Goal: Check status: Check status

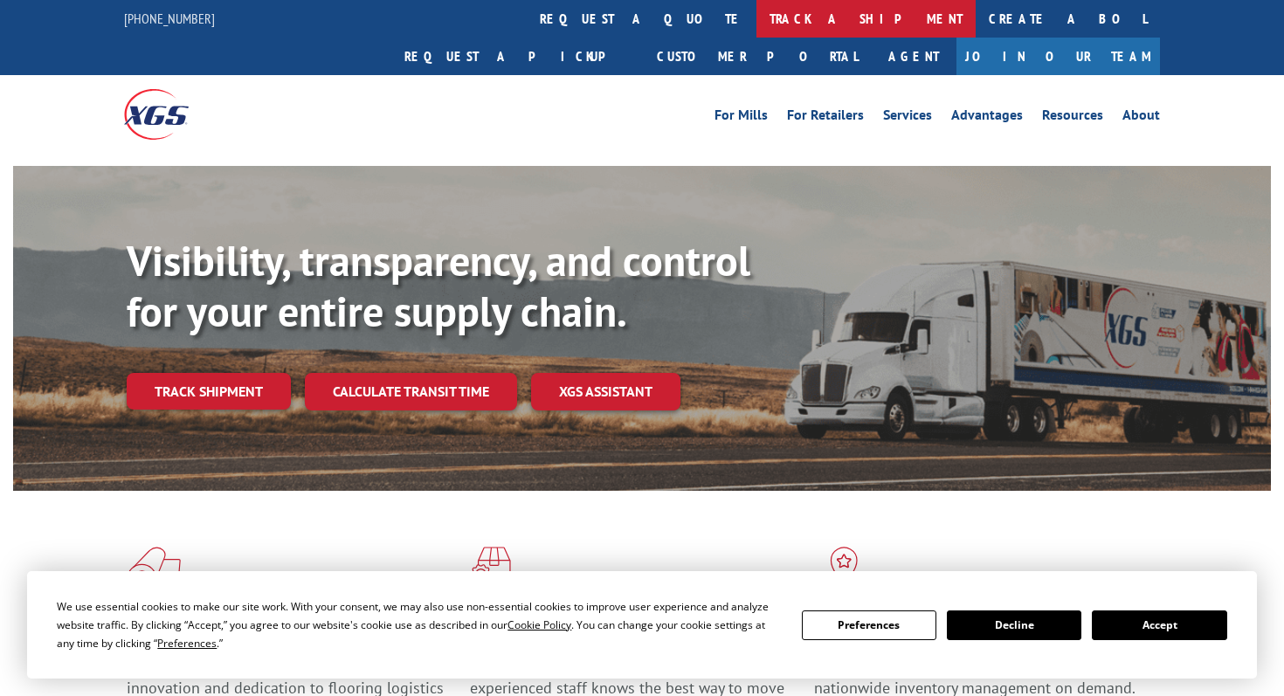
click at [756, 5] on link "track a shipment" at bounding box center [865, 19] width 219 height 38
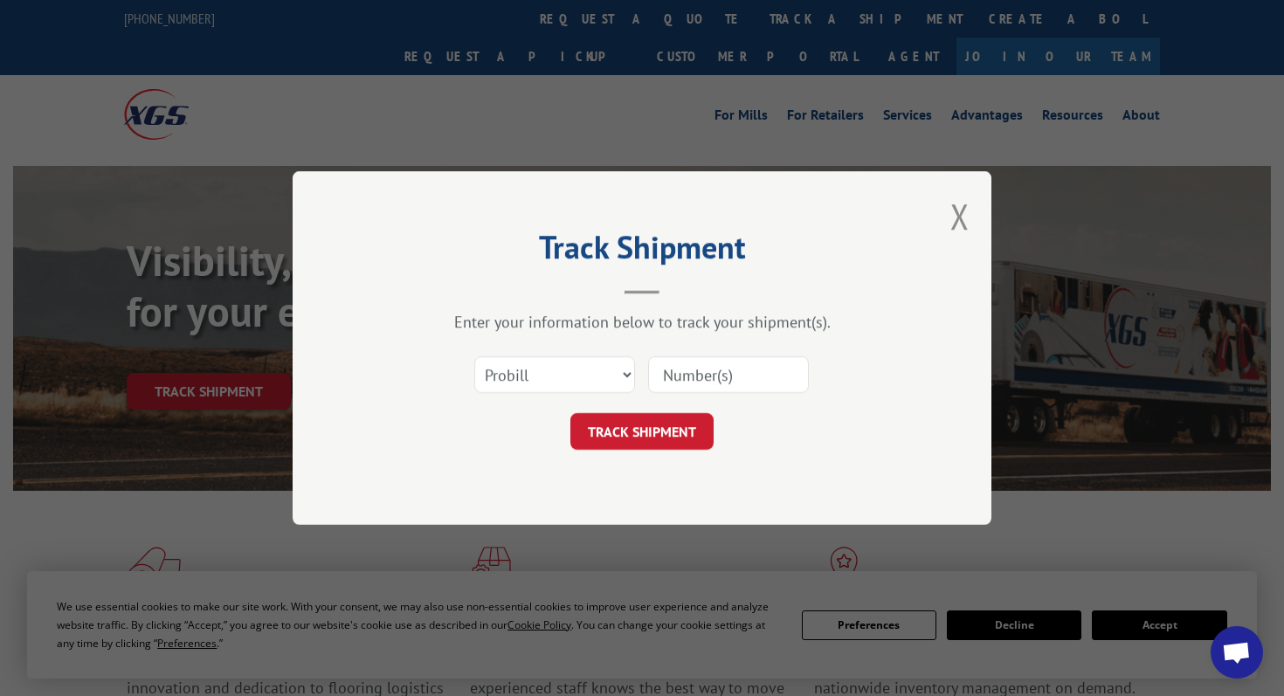
click at [694, 382] on input at bounding box center [728, 374] width 161 height 37
paste input "17672783"
type input "17672783"
click button "TRACK SHIPMENT" at bounding box center [641, 431] width 143 height 37
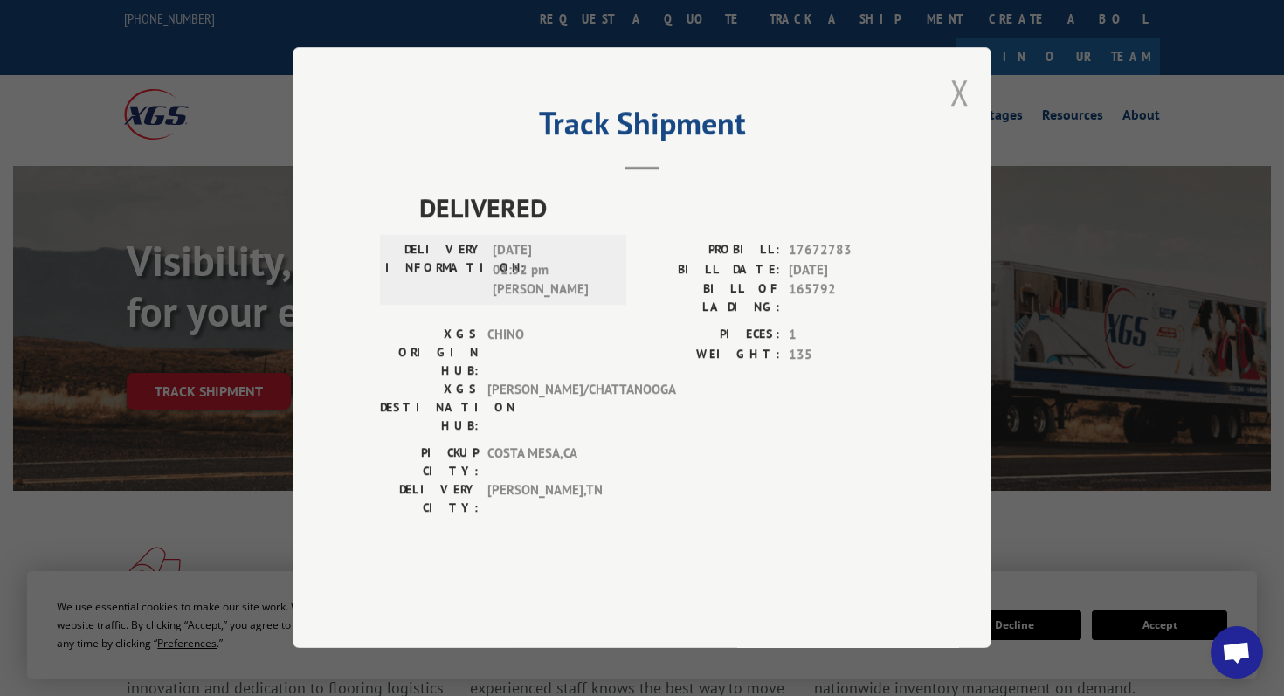
click at [963, 115] on button "Close modal" at bounding box center [959, 92] width 19 height 46
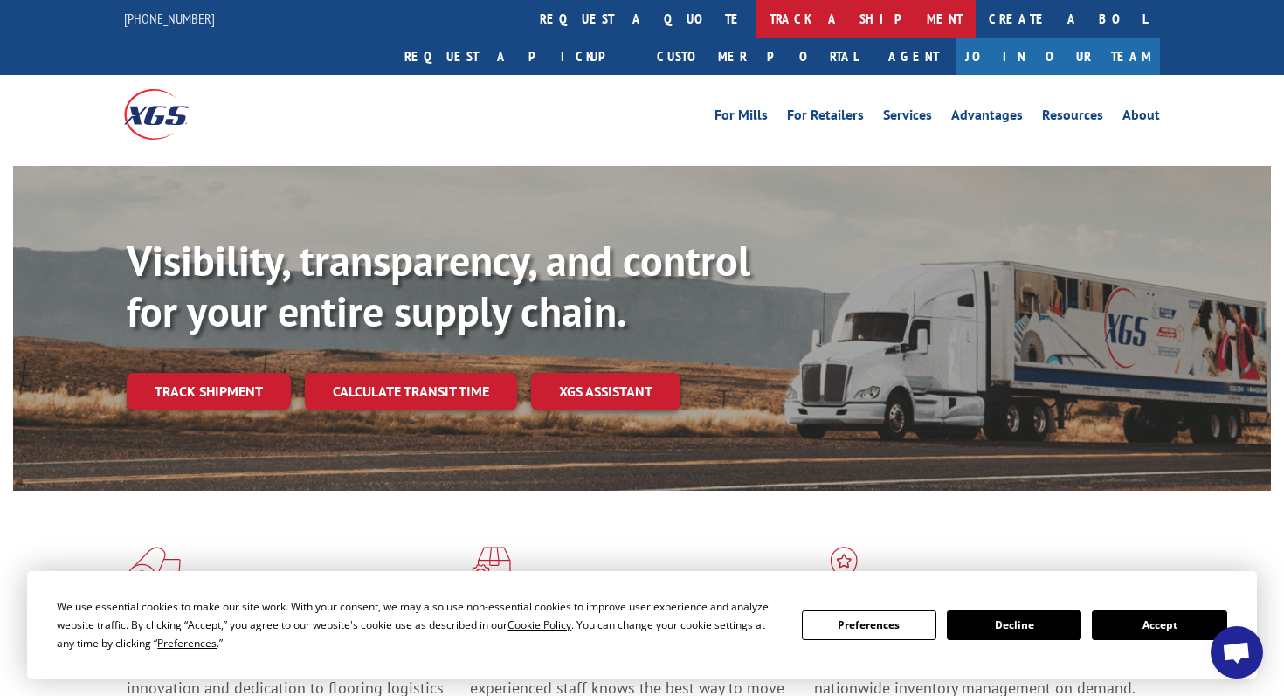
click at [756, 20] on link "track a shipment" at bounding box center [865, 19] width 219 height 38
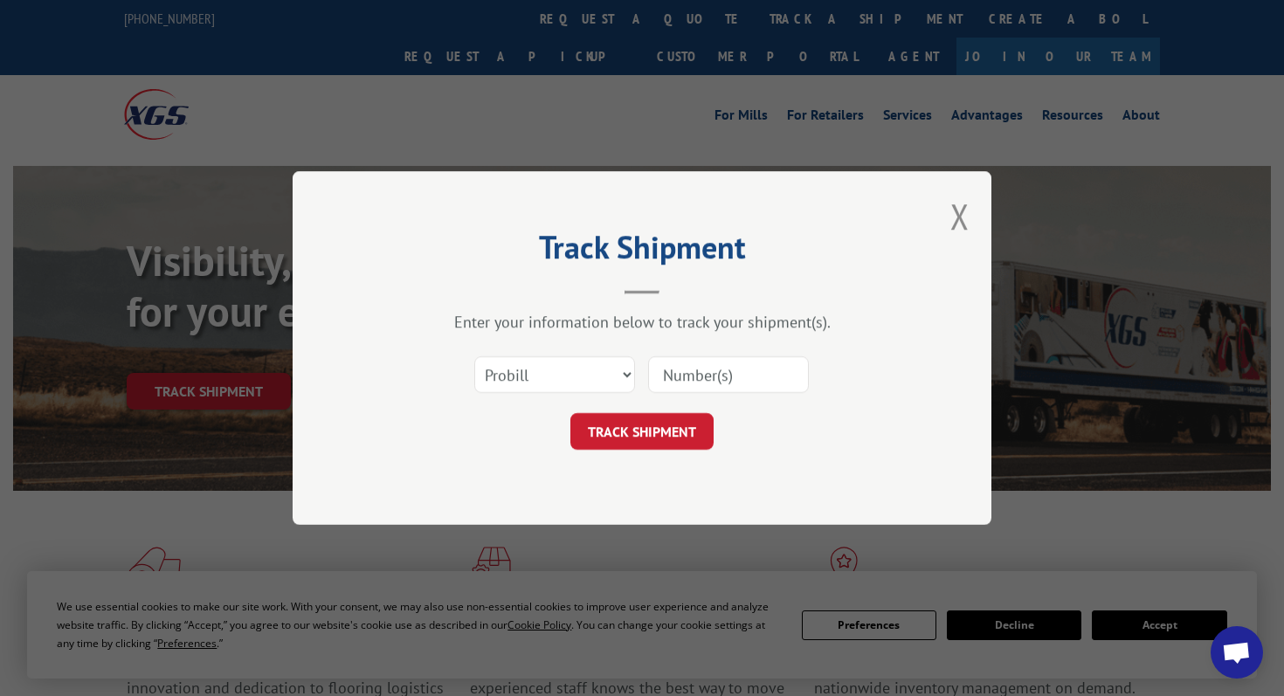
click at [700, 378] on input at bounding box center [728, 374] width 161 height 37
paste input "17386498"
type input "17386498"
click button "TRACK SHIPMENT" at bounding box center [641, 431] width 143 height 37
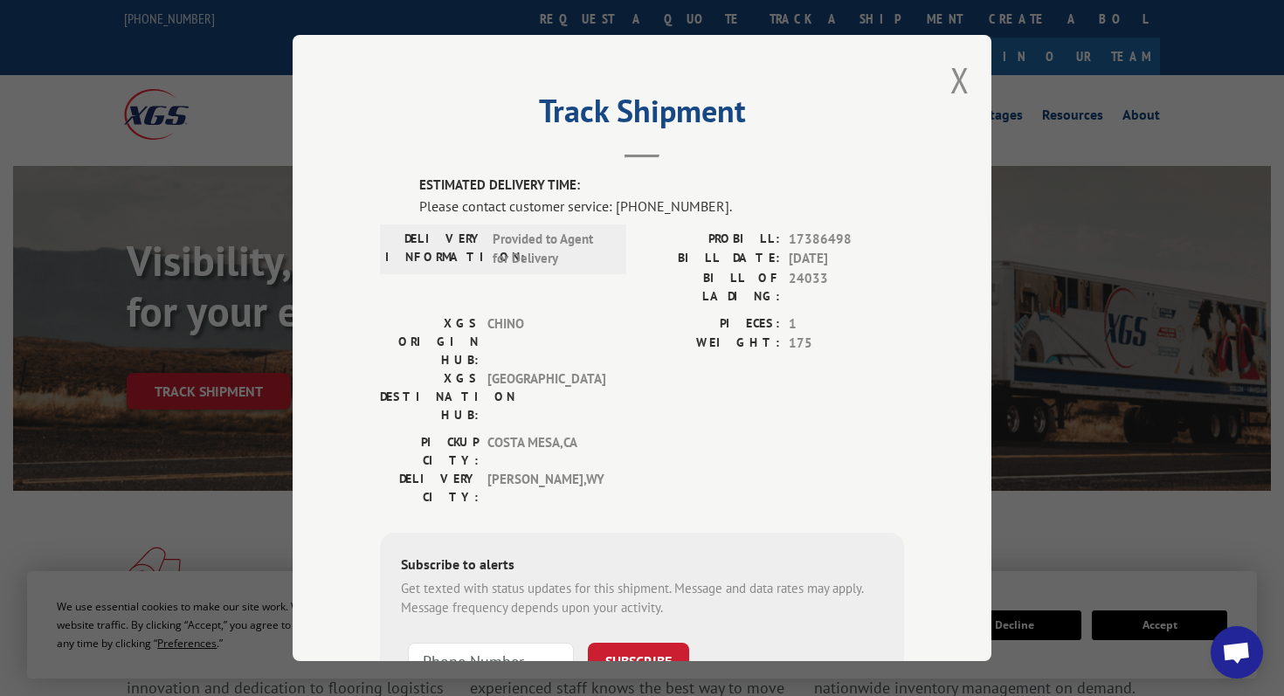
click at [974, 73] on div "Track Shipment ESTIMATED DELIVERY TIME: Please contact customer service: (844) …" at bounding box center [642, 348] width 699 height 626
click at [959, 95] on button "Close modal" at bounding box center [959, 80] width 19 height 46
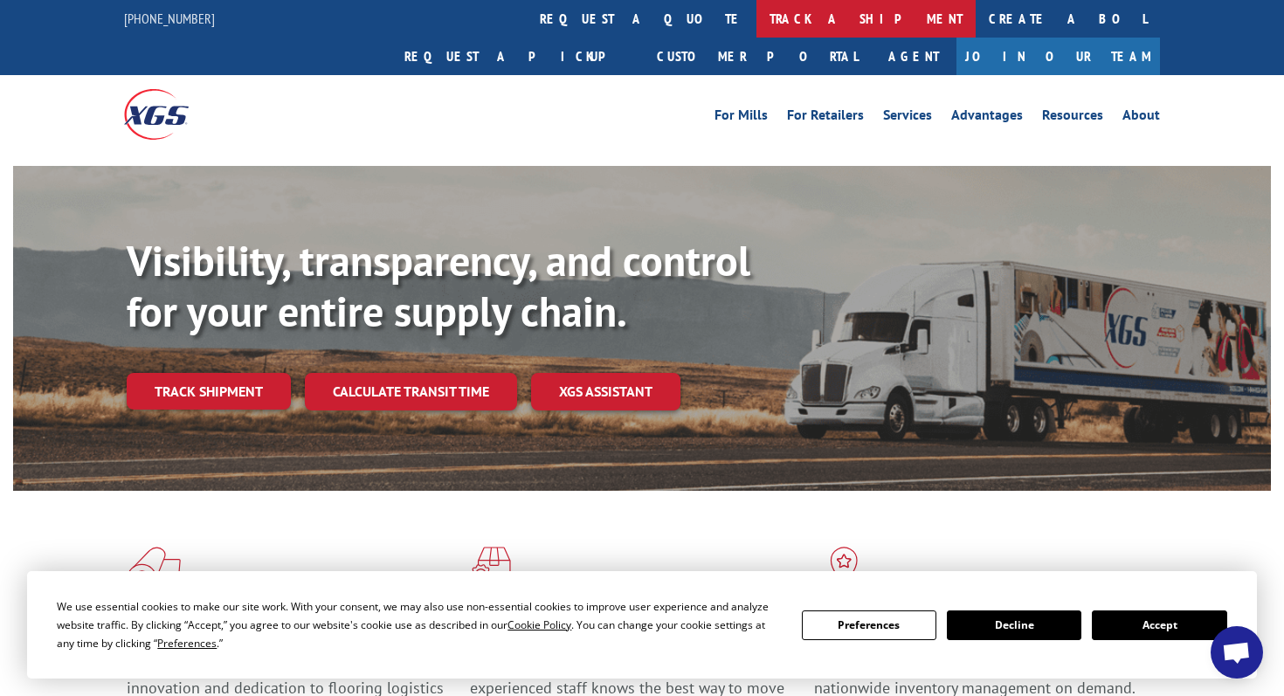
click at [756, 21] on link "track a shipment" at bounding box center [865, 19] width 219 height 38
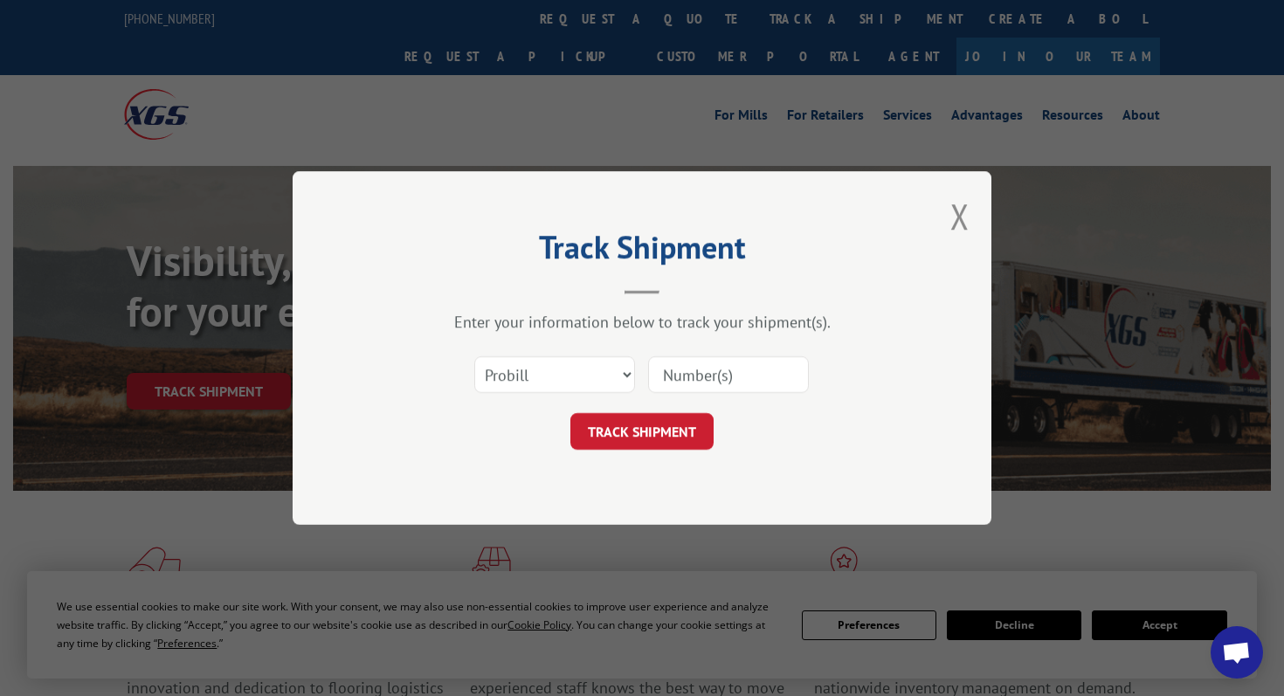
click at [694, 374] on input at bounding box center [728, 374] width 161 height 37
paste input "17693196"
type input "17693196"
click button "TRACK SHIPMENT" at bounding box center [641, 431] width 143 height 37
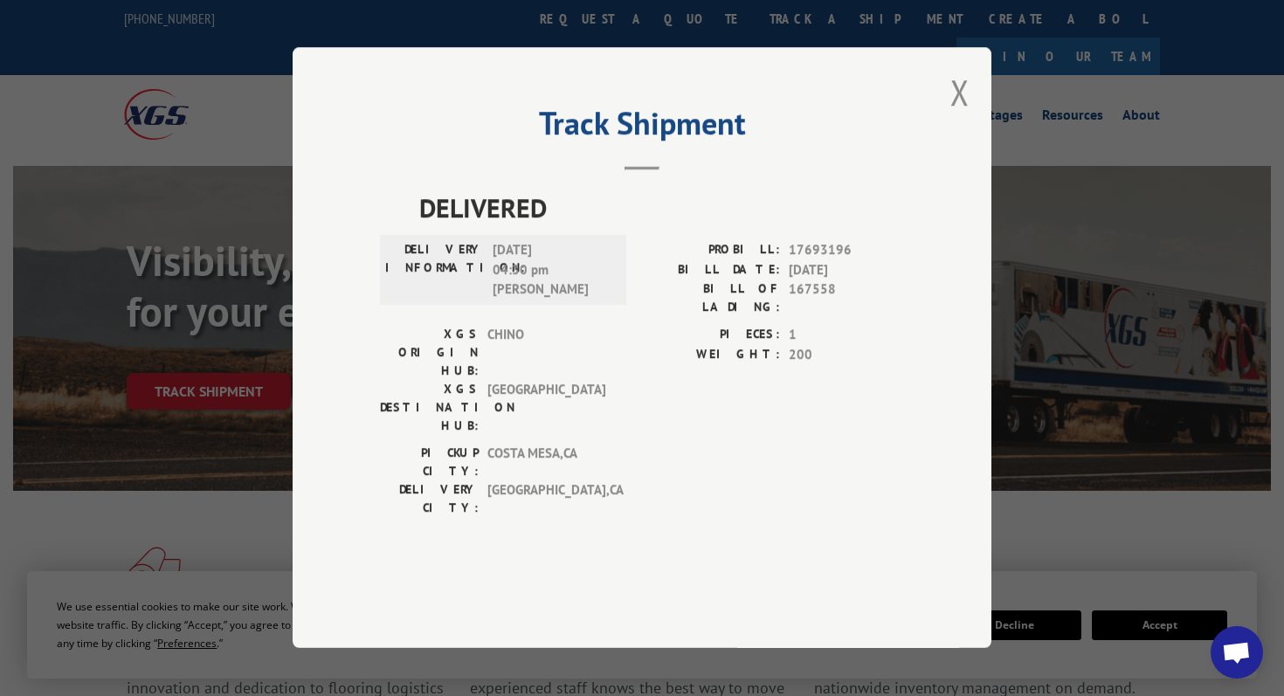
click at [970, 136] on div "Track Shipment DELIVERED DELIVERY INFORMATION: 10/10/2025 04:30 pm Ramon Romero…" at bounding box center [642, 347] width 699 height 601
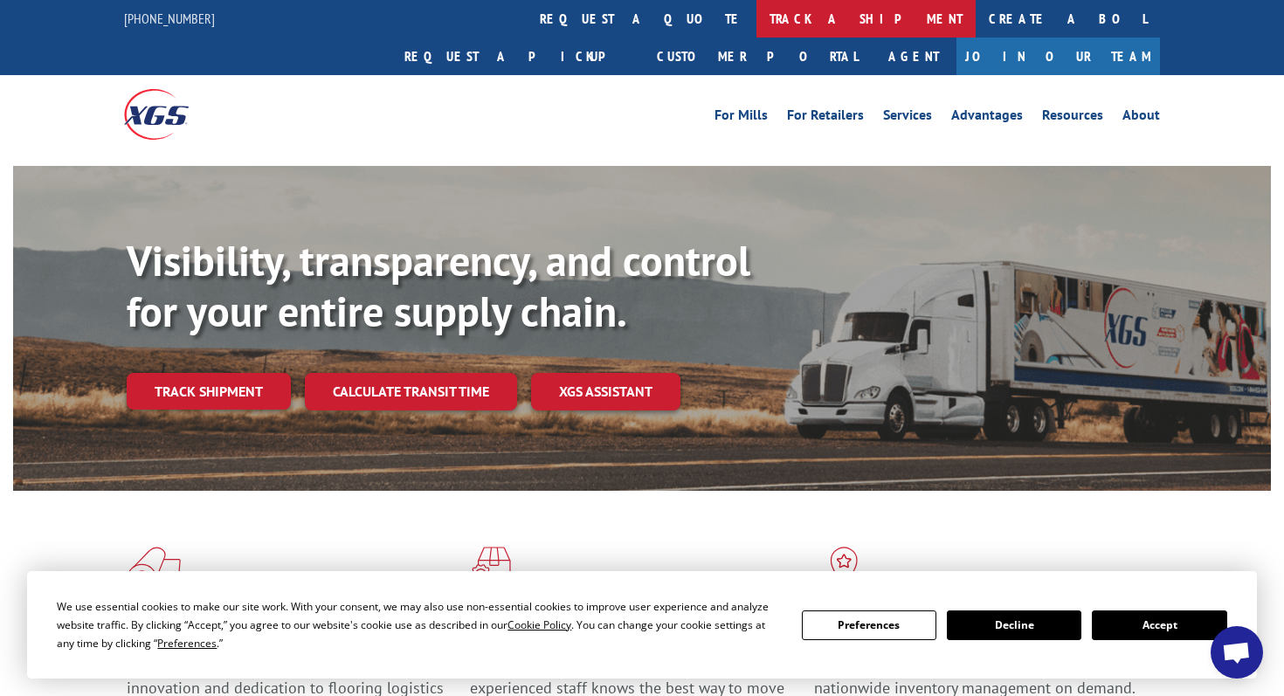
click at [756, 25] on link "track a shipment" at bounding box center [865, 19] width 219 height 38
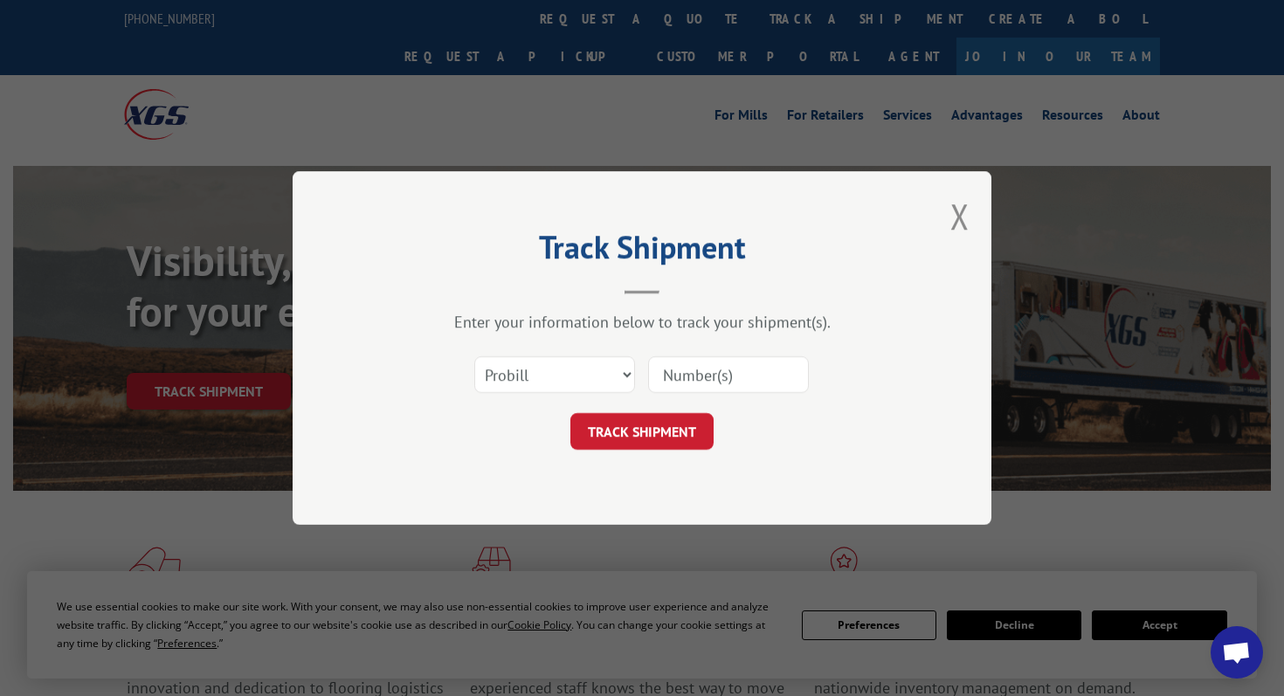
click at [726, 379] on input at bounding box center [728, 374] width 161 height 37
paste input "17688792"
type input "17688792"
click button "TRACK SHIPMENT" at bounding box center [641, 431] width 143 height 37
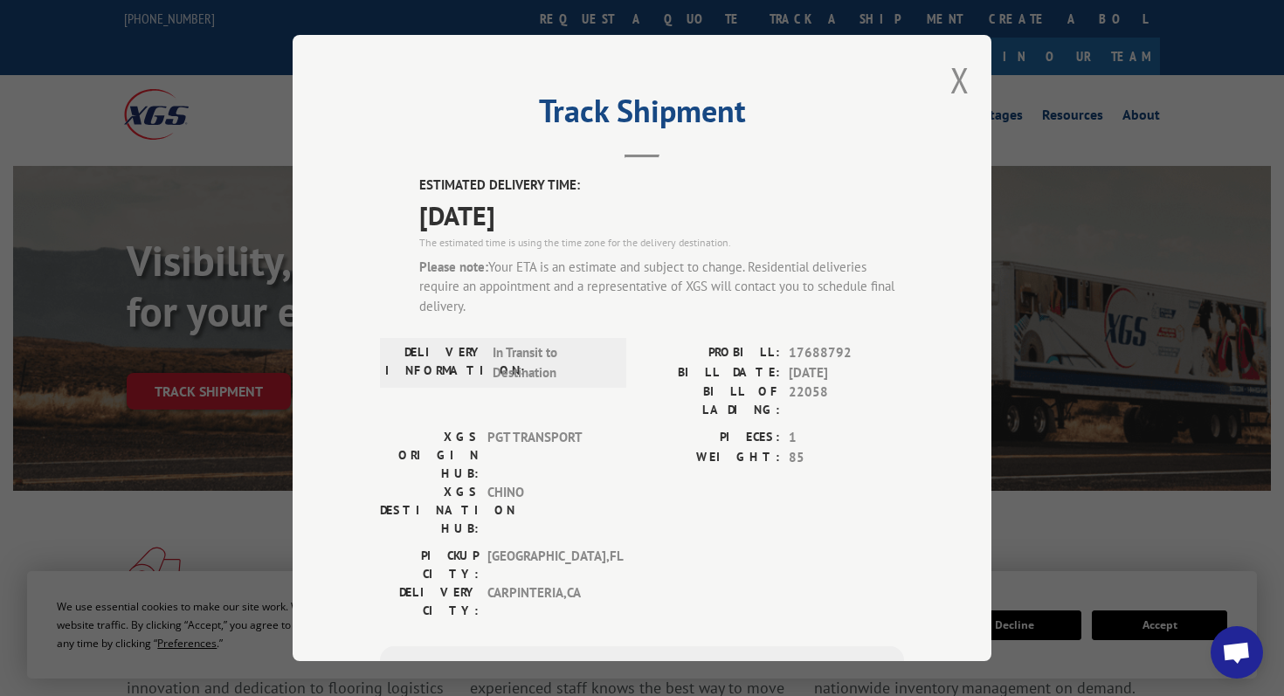
scroll to position [20, 0]
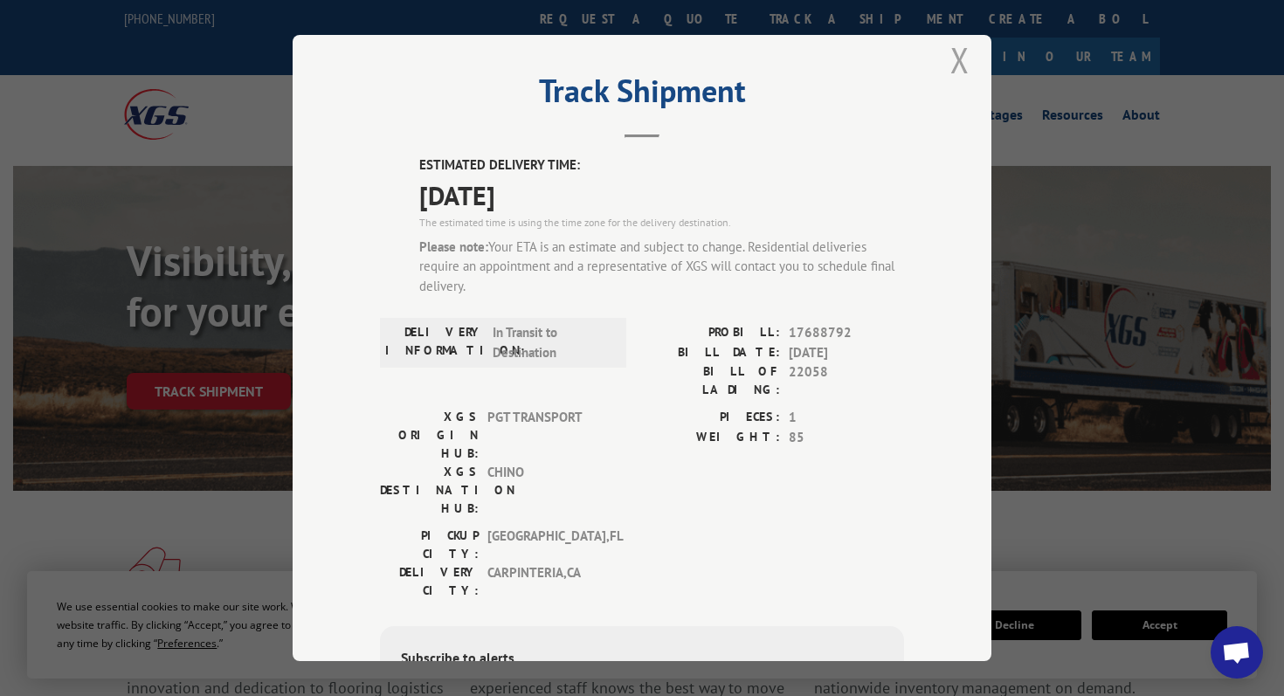
click at [963, 59] on button "Close modal" at bounding box center [959, 60] width 19 height 46
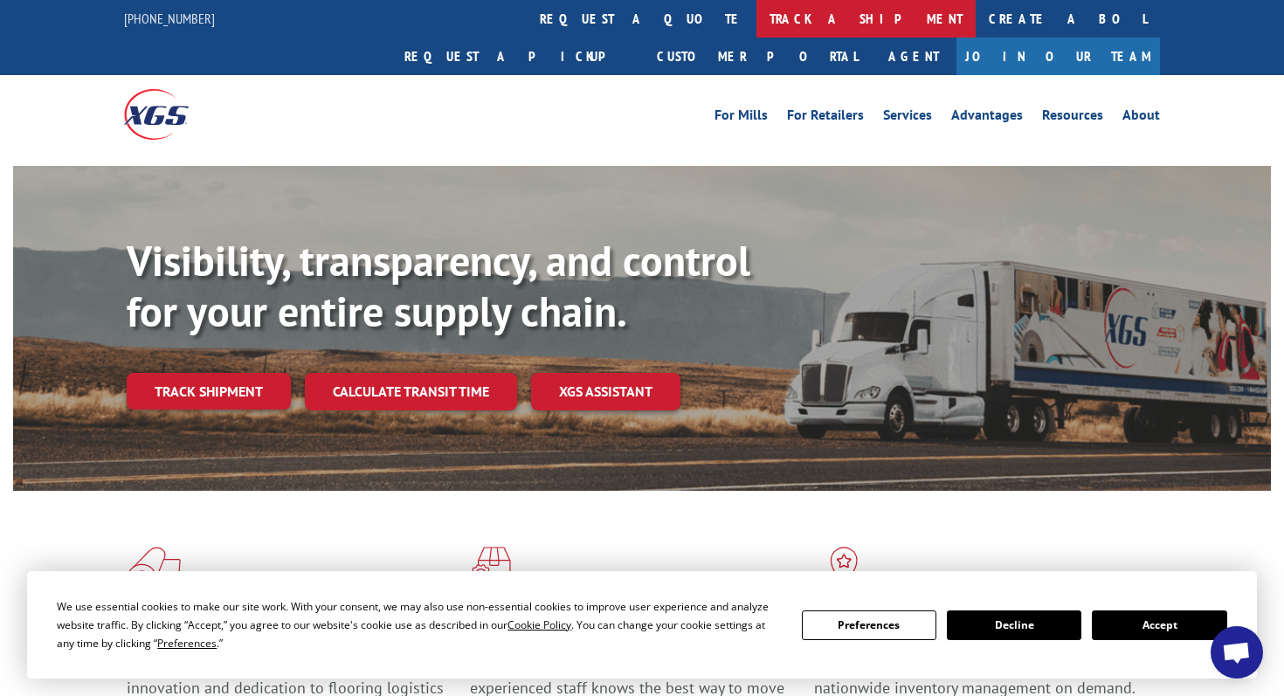
click at [528, 29] on div "[PHONE_NUMBER] request a quote track a shipment Create a BOL Request a pickup C…" at bounding box center [642, 37] width 1036 height 75
click at [756, 29] on link "track a shipment" at bounding box center [865, 19] width 219 height 38
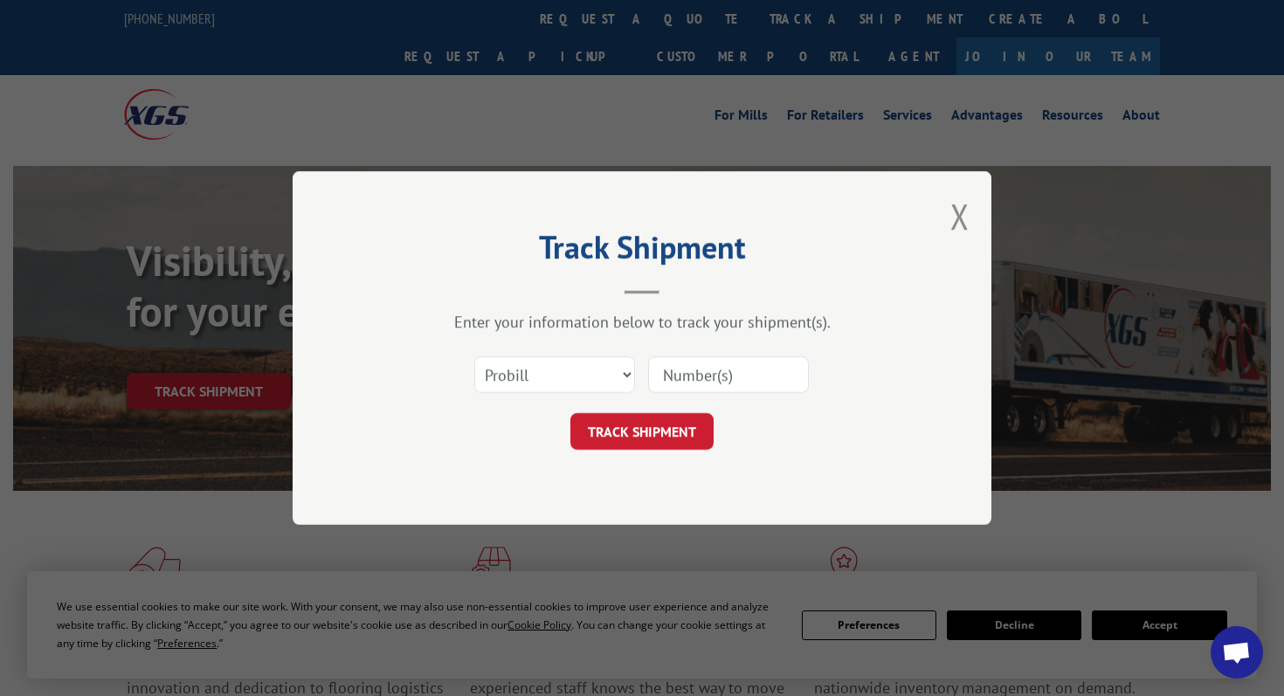
drag, startPoint x: 703, startPoint y: 373, endPoint x: 703, endPoint y: 360, distance: 13.1
click at [703, 373] on input at bounding box center [728, 374] width 161 height 37
paste input "17386496"
type input "17386496"
click button "TRACK SHIPMENT" at bounding box center [641, 431] width 143 height 37
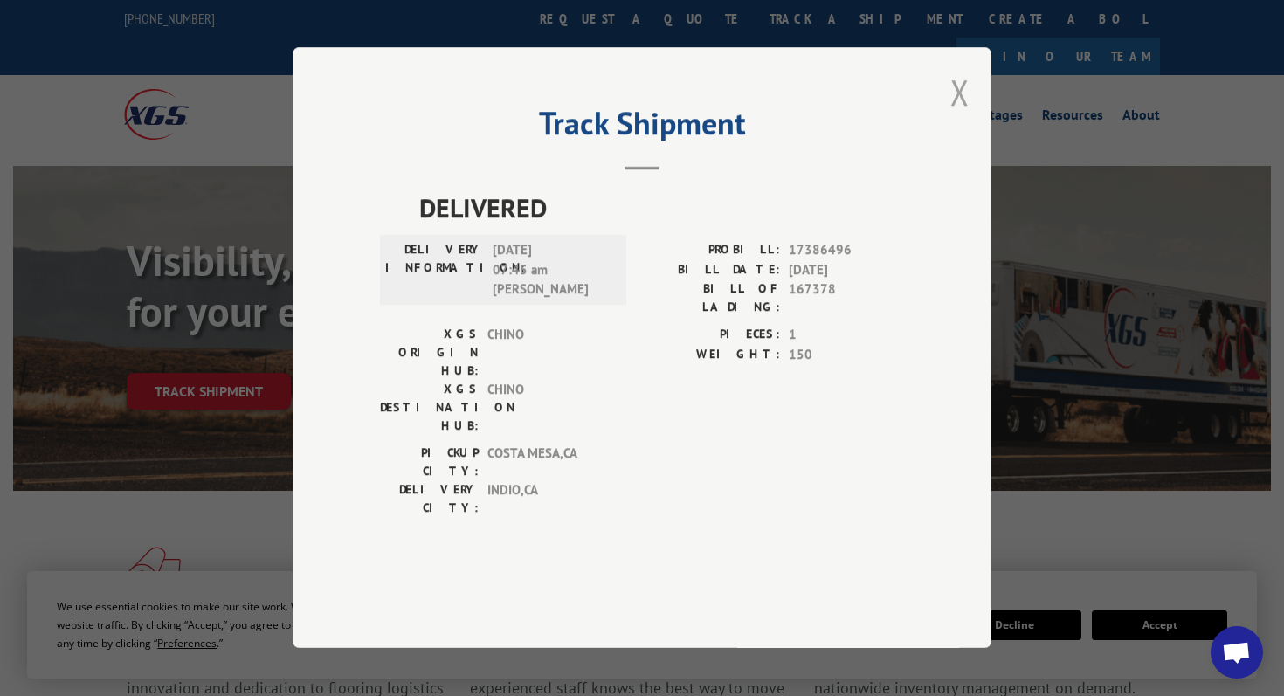
click at [961, 115] on button "Close modal" at bounding box center [959, 92] width 19 height 46
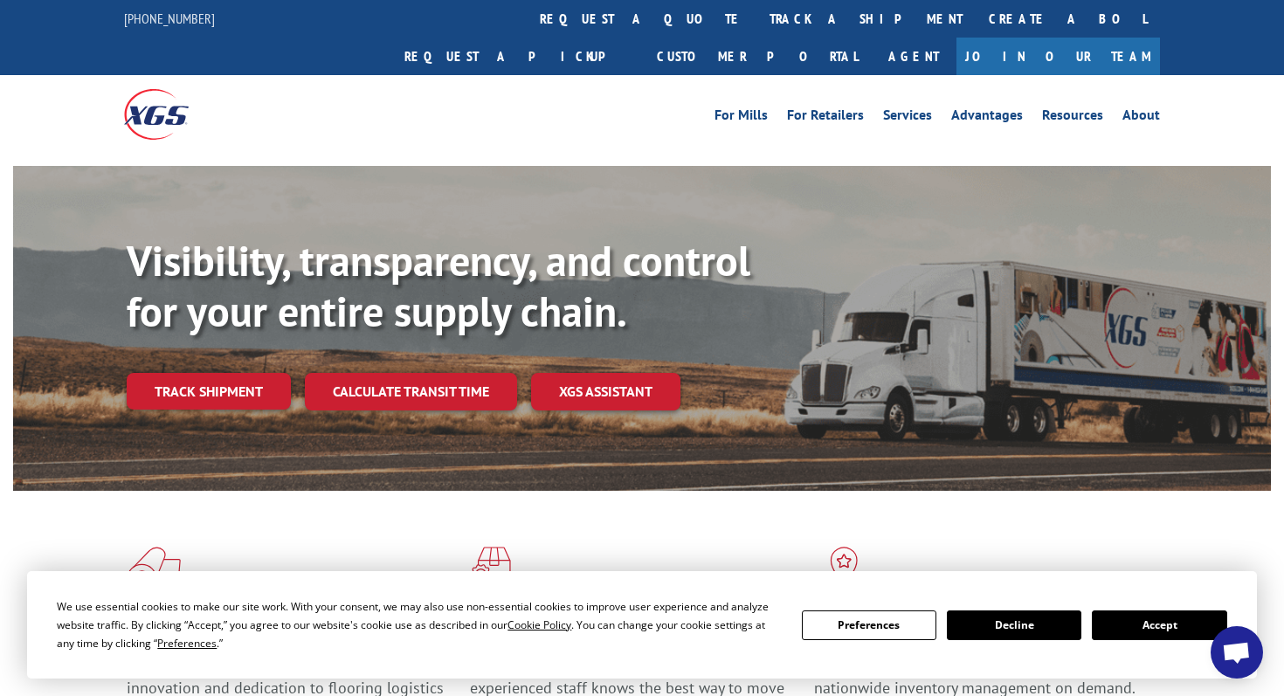
click at [756, 25] on link "track a shipment" at bounding box center [865, 19] width 219 height 38
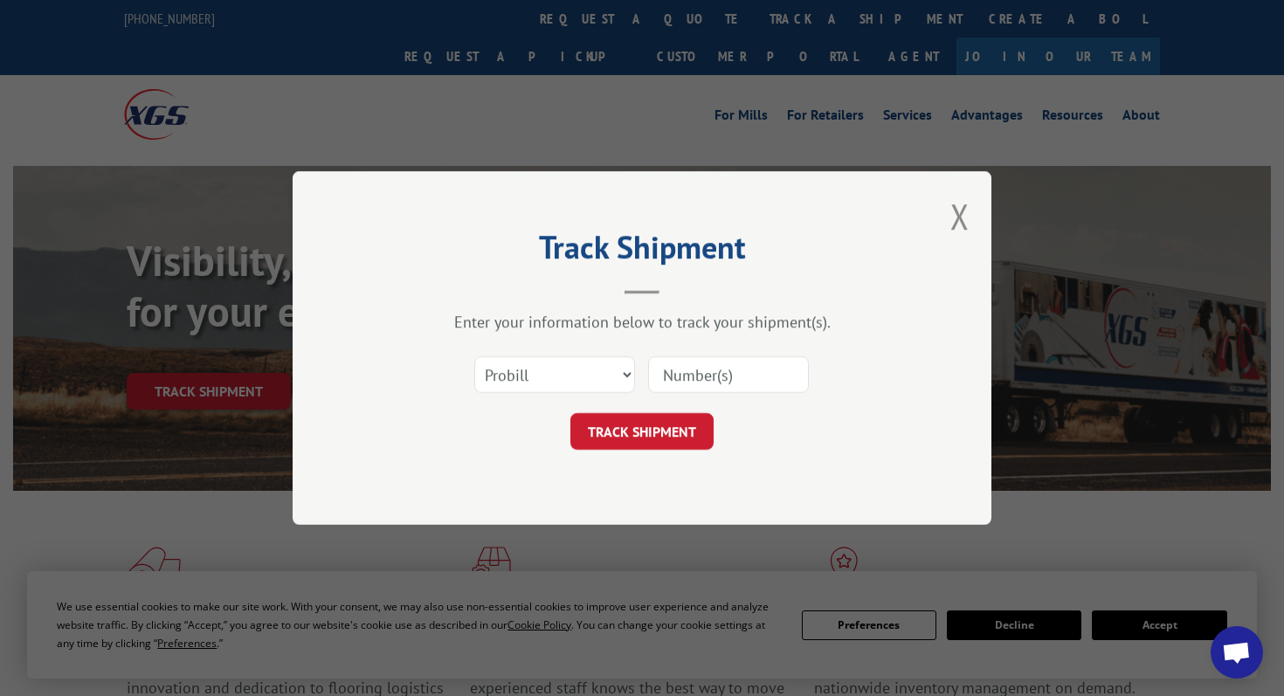
click at [730, 380] on input at bounding box center [728, 374] width 161 height 37
paste input "17667002"
type input "17667002"
click button "TRACK SHIPMENT" at bounding box center [641, 431] width 143 height 37
